Goal: Task Accomplishment & Management: Manage account settings

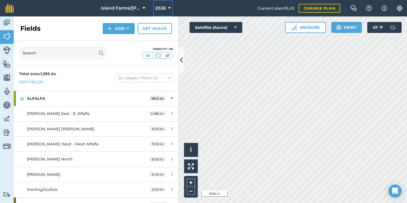
click at [170, 8] on icon at bounding box center [169, 8] width 3 height 7
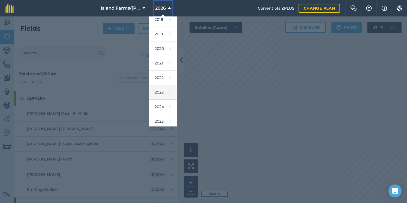
scroll to position [49, 0]
click at [169, 91] on icon at bounding box center [170, 91] width 2 height 8
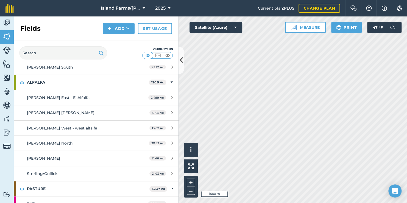
scroll to position [0, 0]
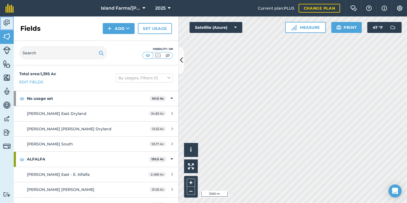
click at [8, 22] on img at bounding box center [7, 23] width 8 height 8
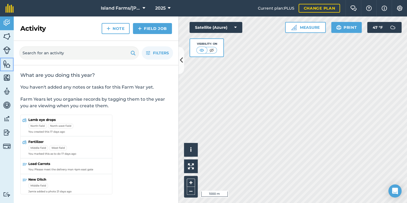
click at [3, 64] on img at bounding box center [7, 64] width 8 height 8
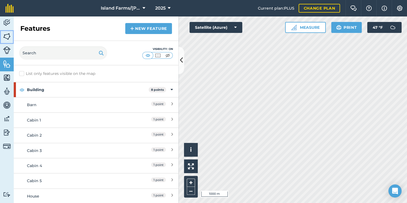
click at [11, 36] on link "Fields" at bounding box center [7, 37] width 14 height 14
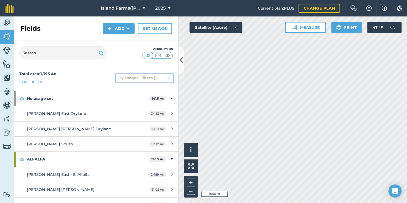
click at [167, 79] on icon at bounding box center [168, 78] width 3 height 6
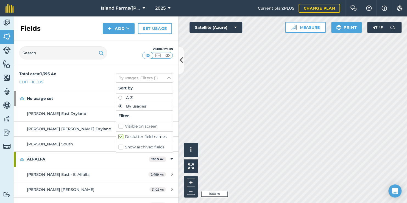
click at [118, 147] on label "Show archived fields" at bounding box center [144, 148] width 52 height 6
click at [118, 147] on input "Show archived fields" at bounding box center [120, 147] width 4 height 4
click at [118, 146] on label "Show archived fields" at bounding box center [144, 148] width 52 height 6
click at [118, 146] on input "Show archived fields" at bounding box center [120, 147] width 4 height 4
checkbox input "false"
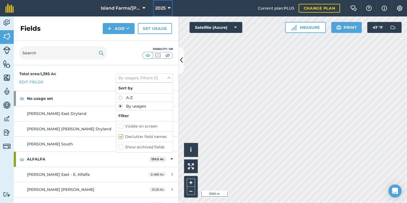
click at [167, 7] on button "2025" at bounding box center [163, 8] width 20 height 16
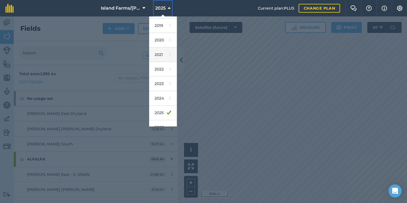
scroll to position [49, 0]
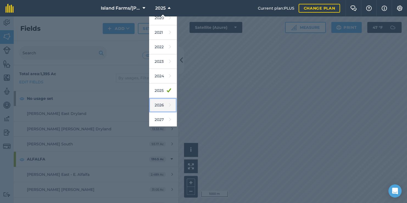
click at [163, 104] on link "2026" at bounding box center [162, 105] width 27 height 15
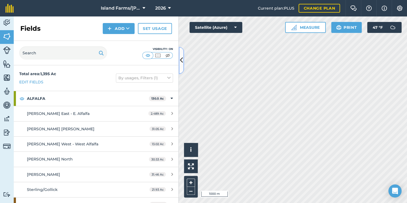
click at [181, 62] on icon at bounding box center [181, 61] width 3 height 10
